Goal: Check status: Check status

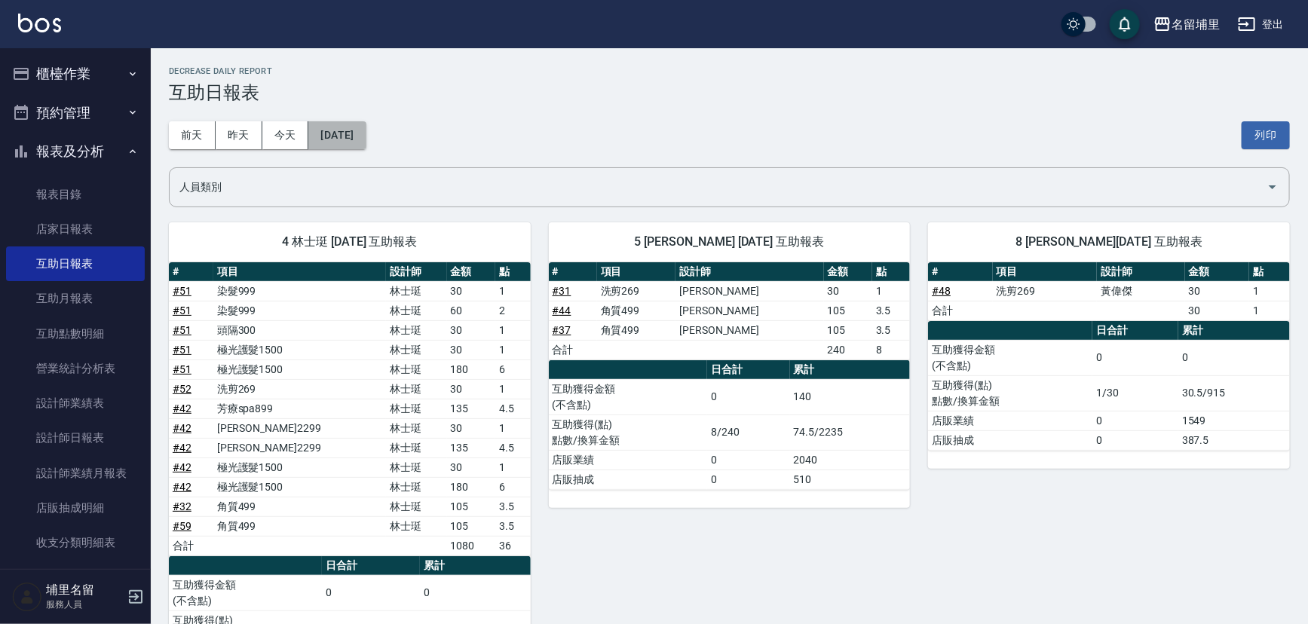
click at [339, 142] on button "[DATE]" at bounding box center [336, 135] width 57 height 28
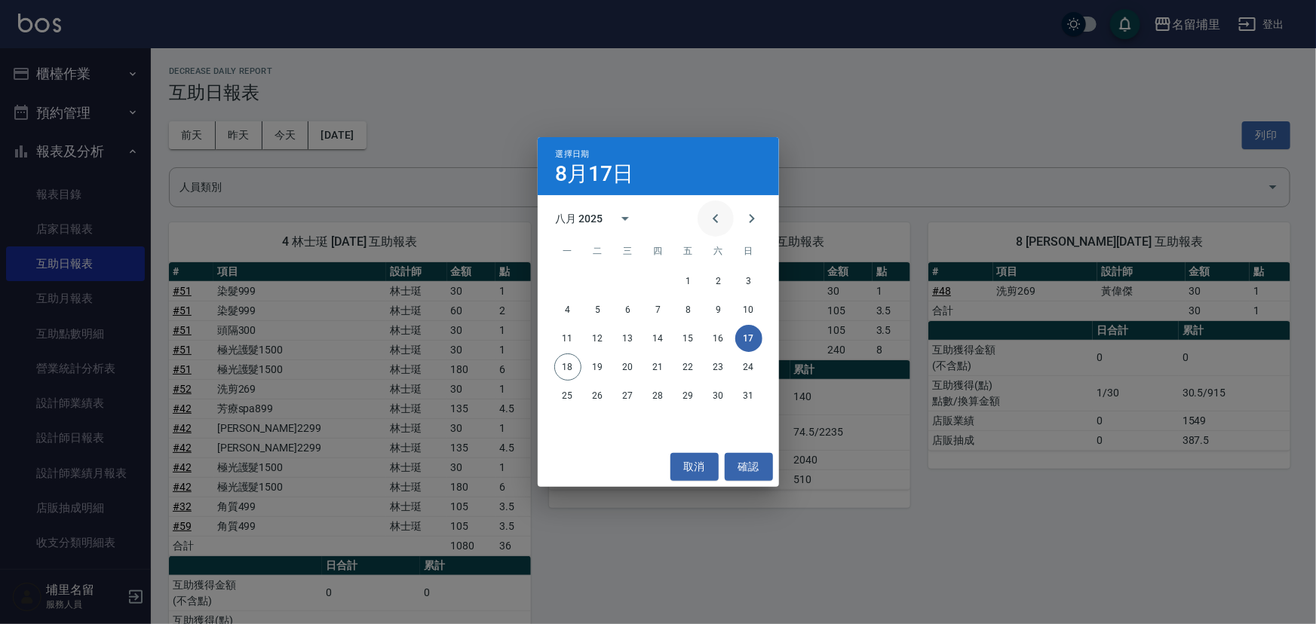
click at [721, 220] on icon "Previous month" at bounding box center [715, 219] width 18 height 18
click at [719, 219] on icon "Previous month" at bounding box center [715, 219] width 18 height 18
click at [574, 427] on button "30" at bounding box center [567, 424] width 27 height 27
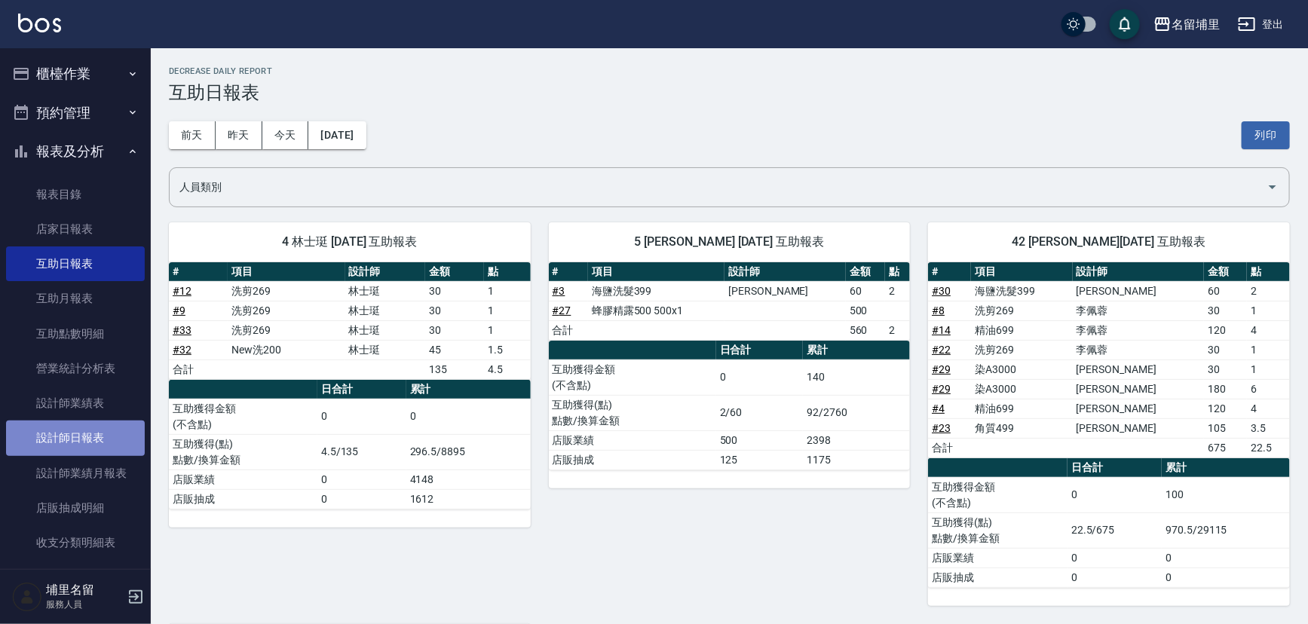
click at [88, 446] on link "設計師日報表" at bounding box center [75, 438] width 139 height 35
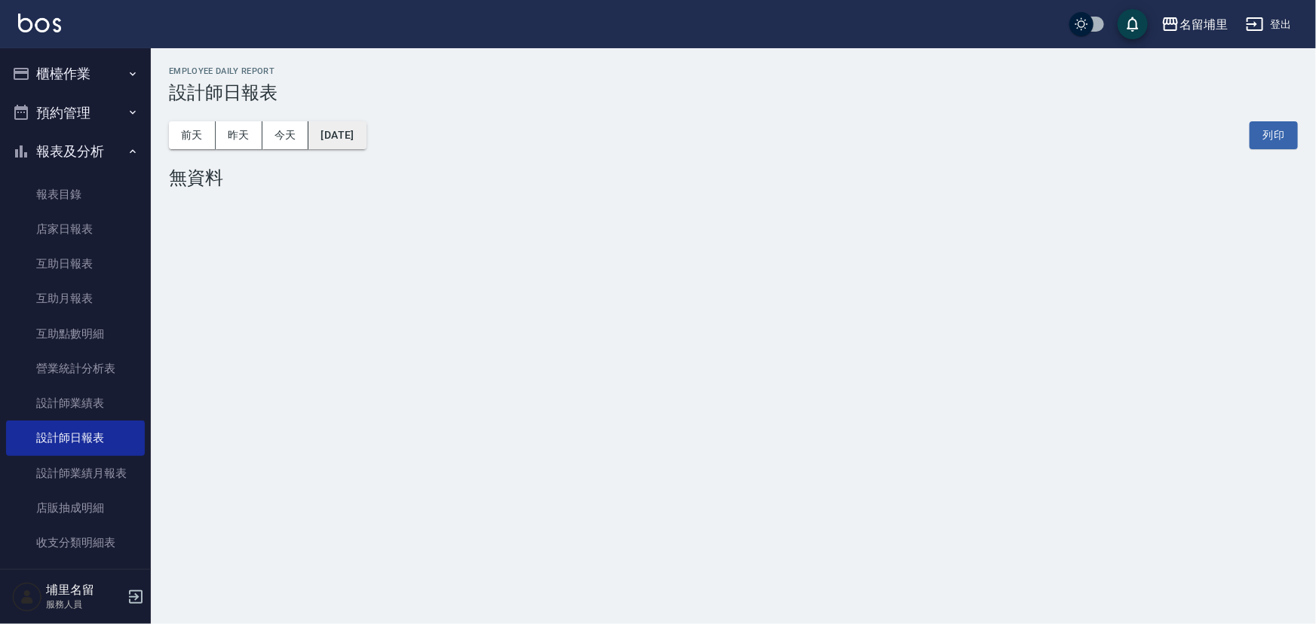
click at [339, 142] on button "[DATE]" at bounding box center [336, 135] width 57 height 28
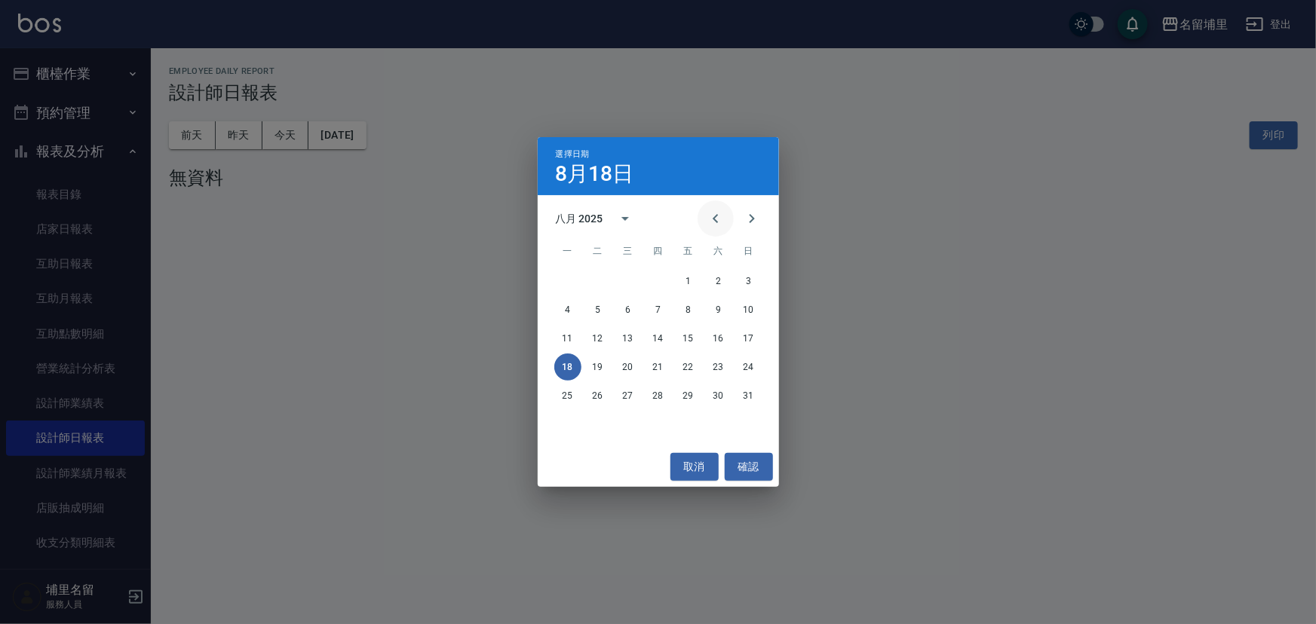
click at [711, 222] on icon "Previous month" at bounding box center [715, 219] width 18 height 18
click at [570, 425] on button "30" at bounding box center [567, 424] width 27 height 27
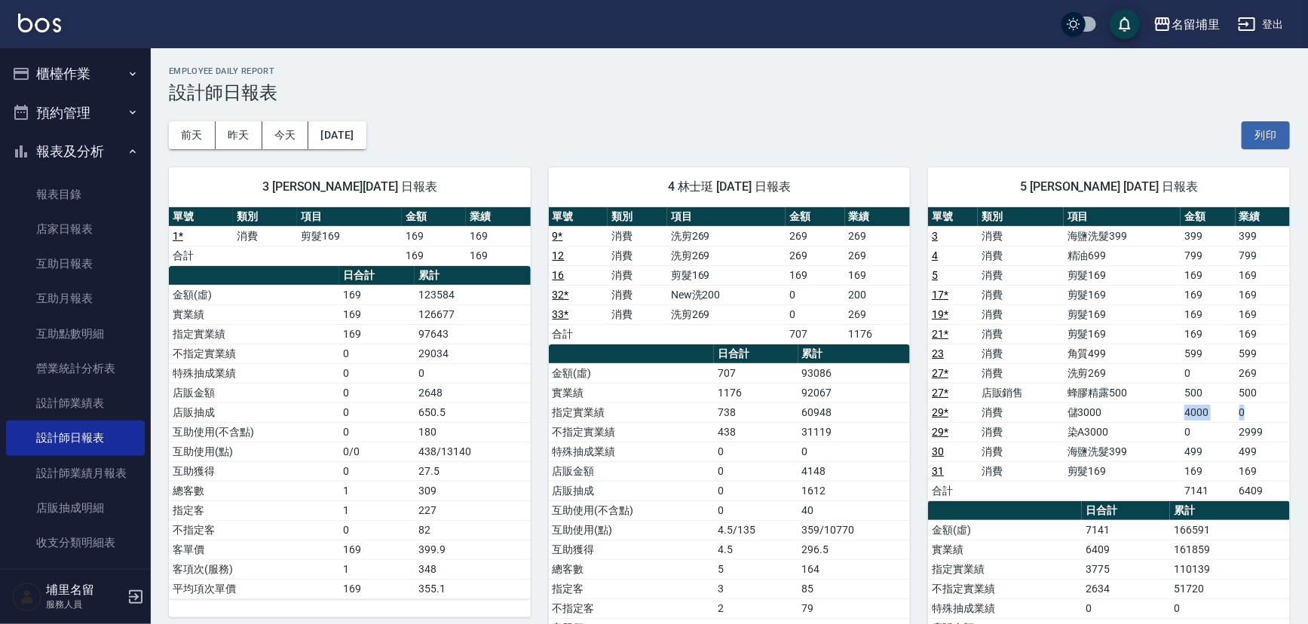
drag, startPoint x: 1181, startPoint y: 415, endPoint x: 1260, endPoint y: 412, distance: 78.5
click at [1260, 412] on tr "29 * 消費 儲3000 4000 0" at bounding box center [1109, 413] width 362 height 20
click at [1264, 422] on td "2999" at bounding box center [1263, 432] width 54 height 20
drag, startPoint x: 1185, startPoint y: 405, endPoint x: 1206, endPoint y: 401, distance: 21.4
click at [1206, 403] on td "4000" at bounding box center [1208, 413] width 54 height 20
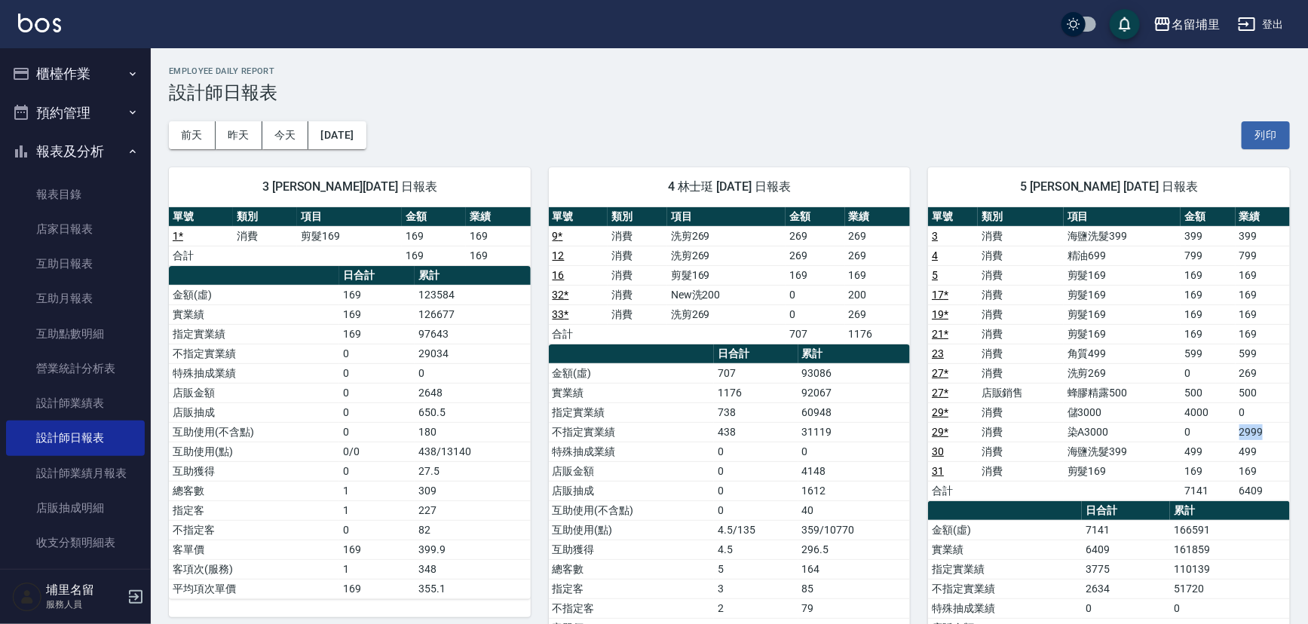
drag, startPoint x: 1224, startPoint y: 433, endPoint x: 1273, endPoint y: 434, distance: 48.3
click at [1273, 434] on tr "29 * 消費 染A3000 0 2999" at bounding box center [1109, 432] width 362 height 20
click at [1273, 434] on td "2999" at bounding box center [1263, 432] width 54 height 20
